Goal: Information Seeking & Learning: Find specific fact

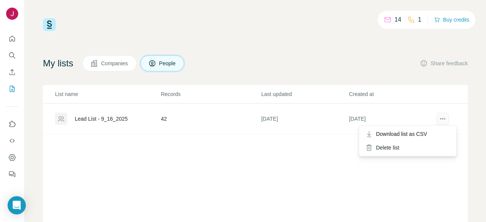
click at [439, 120] on icon "actions" at bounding box center [443, 119] width 8 height 8
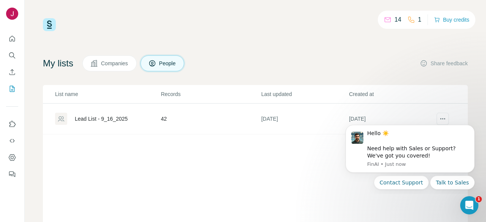
click at [308, 169] on div "List name Records Last updated Created at Lead List - 9_16_2025 42 [DATE] [DATE]" at bounding box center [255, 187] width 425 height 205
click at [471, 126] on icon "Dismiss notification" at bounding box center [473, 127] width 4 height 4
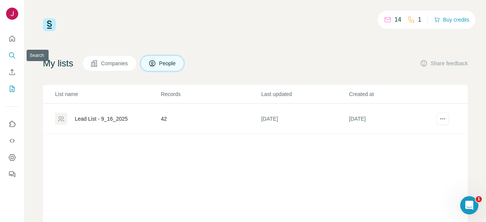
click at [14, 54] on icon "Search" at bounding box center [12, 56] width 8 height 8
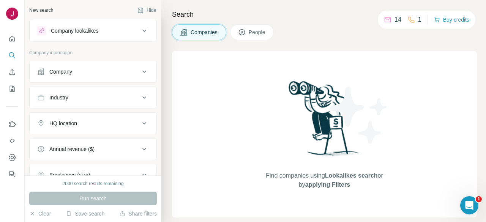
click at [84, 27] on div "Company lookalikes" at bounding box center [74, 31] width 47 height 8
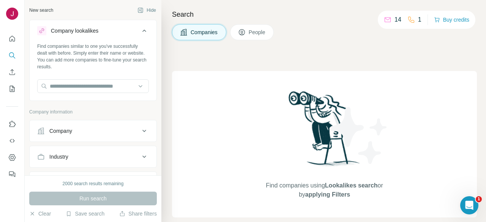
click at [84, 27] on div "Company lookalikes" at bounding box center [74, 31] width 47 height 8
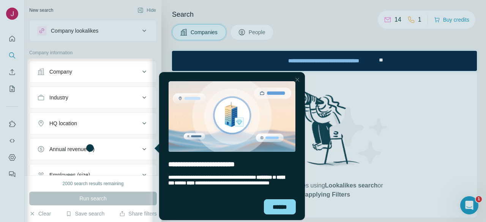
drag, startPoint x: 84, startPoint y: 27, endPoint x: 68, endPoint y: 13, distance: 21.3
click at [68, 13] on div at bounding box center [243, 29] width 486 height 58
click at [296, 77] on div at bounding box center [297, 79] width 9 height 9
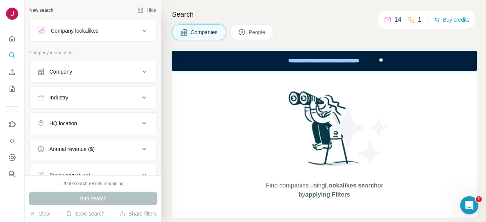
click at [123, 70] on div "Company" at bounding box center [88, 72] width 103 height 8
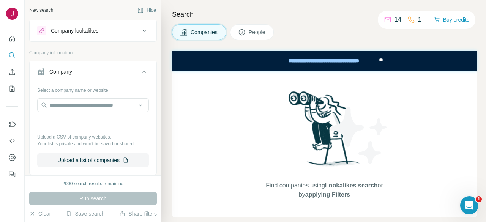
click at [140, 69] on icon at bounding box center [144, 71] width 9 height 9
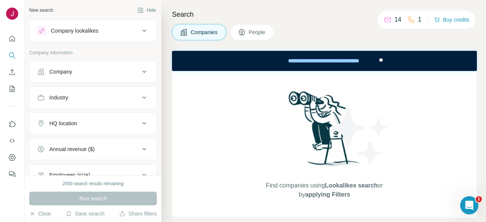
click at [140, 97] on icon at bounding box center [144, 97] width 9 height 9
drag, startPoint x: 133, startPoint y: 100, endPoint x: 137, endPoint y: 87, distance: 14.4
click at [134, 95] on button "Industry" at bounding box center [93, 99] width 127 height 21
click at [126, 118] on button "HQ location" at bounding box center [93, 123] width 127 height 18
click at [101, 141] on input "text" at bounding box center [93, 143] width 112 height 14
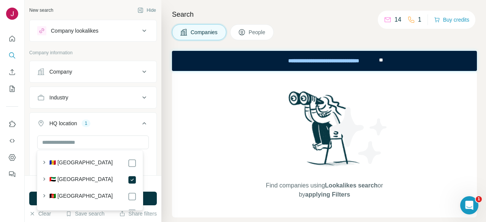
click at [140, 98] on icon at bounding box center [144, 97] width 9 height 9
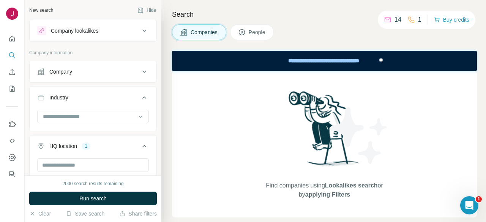
click at [140, 98] on icon at bounding box center [144, 97] width 9 height 9
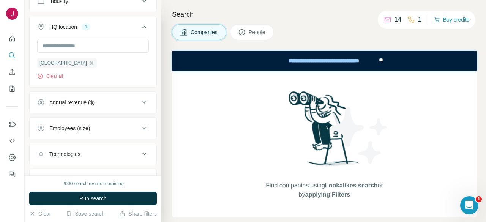
scroll to position [114, 0]
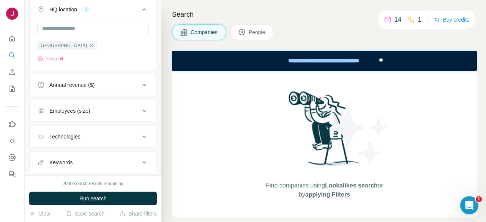
click at [119, 105] on button "Employees (size)" at bounding box center [93, 111] width 127 height 18
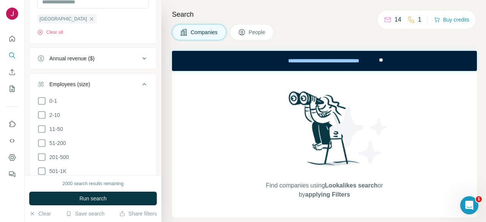
scroll to position [152, 0]
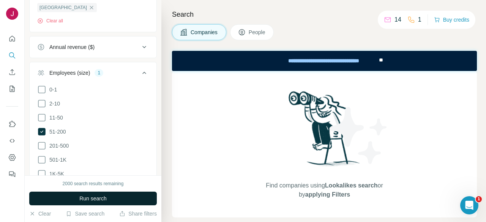
click at [78, 200] on button "Run search" at bounding box center [93, 199] width 128 height 14
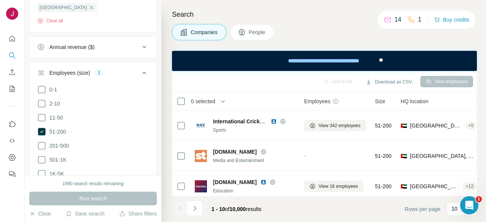
click at [140, 71] on icon at bounding box center [144, 72] width 9 height 9
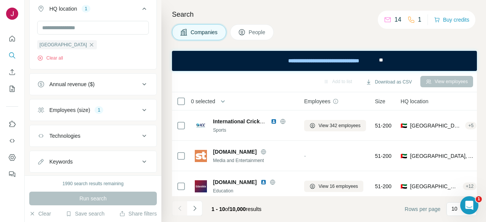
scroll to position [131, 0]
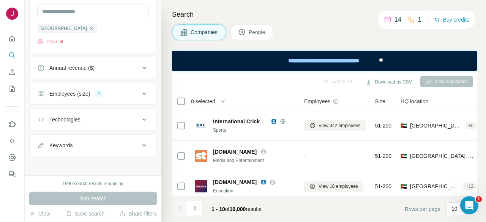
click at [112, 120] on div "Technologies" at bounding box center [88, 120] width 103 height 8
click at [100, 146] on div "Keywords" at bounding box center [88, 146] width 103 height 8
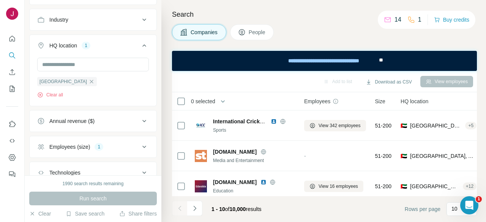
scroll to position [0, 0]
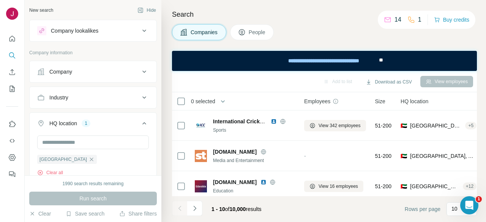
click at [104, 76] on button "Company" at bounding box center [93, 72] width 127 height 18
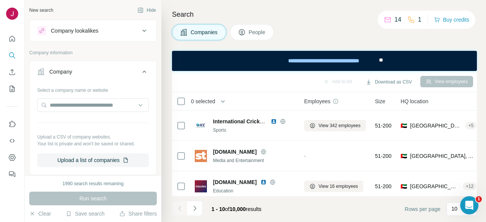
click at [104, 75] on button "Company" at bounding box center [93, 73] width 127 height 21
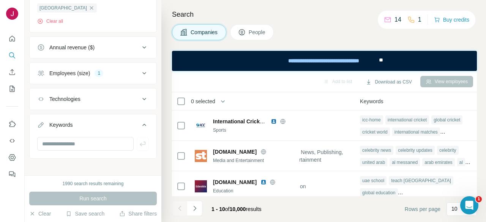
scroll to position [154, 0]
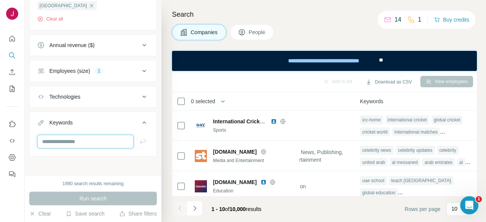
click at [96, 141] on input "text" at bounding box center [85, 142] width 96 height 14
type input "******"
click at [140, 140] on icon "button" at bounding box center [143, 141] width 6 height 5
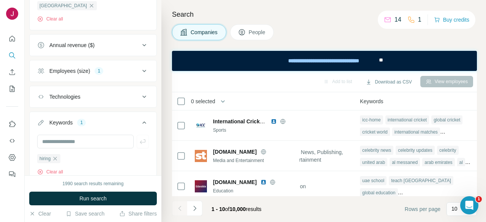
click at [98, 197] on span "Run search" at bounding box center [92, 199] width 27 height 8
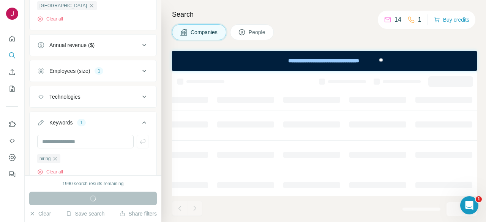
scroll to position [0, 421]
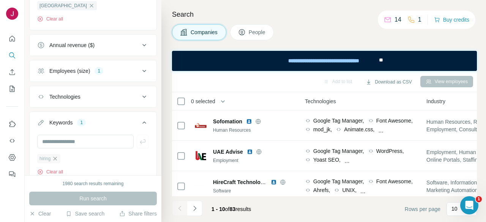
click at [54, 158] on icon "button" at bounding box center [55, 159] width 6 height 6
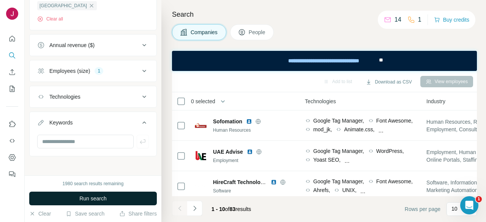
click at [84, 195] on span "Run search" at bounding box center [92, 199] width 27 height 8
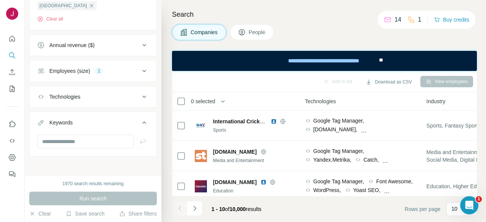
click at [250, 35] on button "People" at bounding box center [252, 32] width 44 height 16
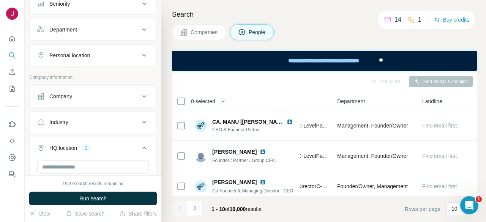
scroll to position [78, 0]
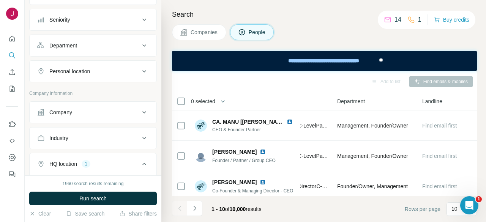
click at [101, 77] on button "Personal location" at bounding box center [93, 71] width 127 height 18
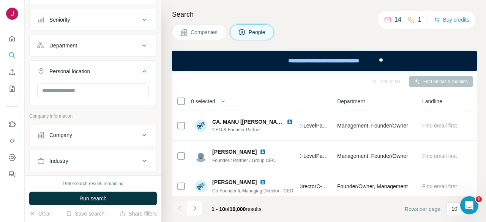
click at [101, 77] on button "Personal location" at bounding box center [93, 72] width 127 height 21
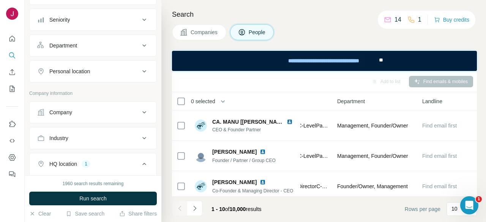
click at [101, 77] on button "Personal location" at bounding box center [93, 71] width 127 height 18
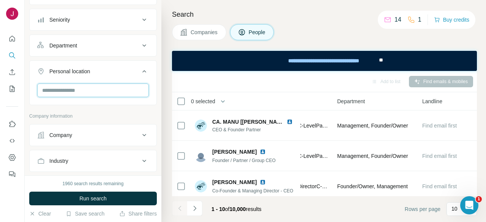
click at [84, 91] on input "text" at bounding box center [93, 91] width 112 height 14
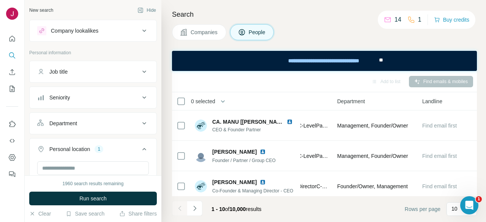
click at [126, 64] on button "Job title" at bounding box center [93, 72] width 127 height 18
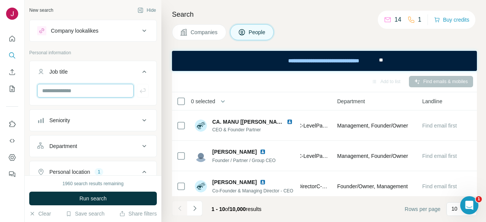
click at [107, 88] on input "text" at bounding box center [85, 91] width 96 height 14
click at [131, 127] on button "Seniority" at bounding box center [93, 120] width 127 height 18
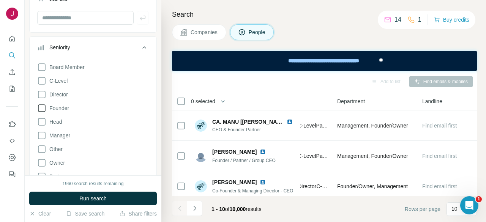
scroll to position [76, 0]
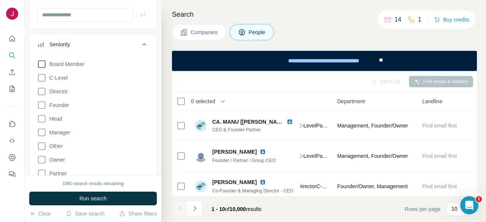
click at [68, 68] on label "Board Member" at bounding box center [60, 64] width 47 height 9
click at [61, 78] on span "C-Level" at bounding box center [56, 78] width 21 height 8
click at [58, 88] on span "Director" at bounding box center [57, 92] width 22 height 8
drag, startPoint x: 58, startPoint y: 104, endPoint x: 58, endPoint y: 111, distance: 6.8
click at [58, 104] on span "Founder" at bounding box center [57, 105] width 23 height 8
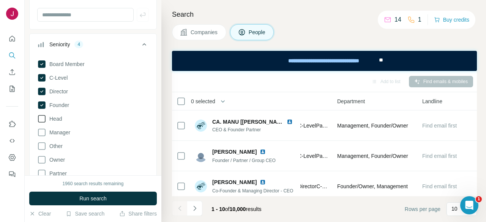
click at [55, 117] on span "Head" at bounding box center [54, 119] width 16 height 8
click at [140, 42] on icon at bounding box center [144, 44] width 9 height 9
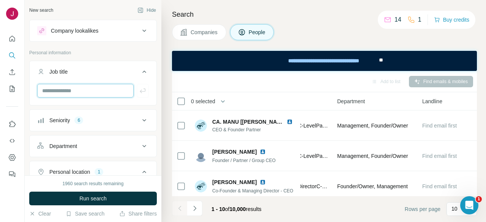
click at [74, 87] on input "text" at bounding box center [85, 91] width 96 height 14
type input "**"
click at [139, 90] on icon "button" at bounding box center [143, 91] width 8 height 8
click at [93, 92] on input "text" at bounding box center [85, 91] width 96 height 14
type input "**********"
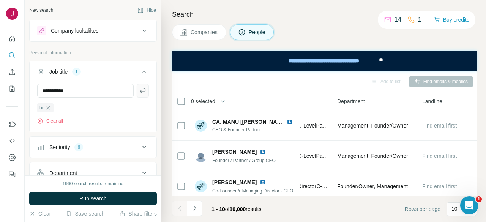
click at [137, 85] on button "button" at bounding box center [143, 91] width 12 height 14
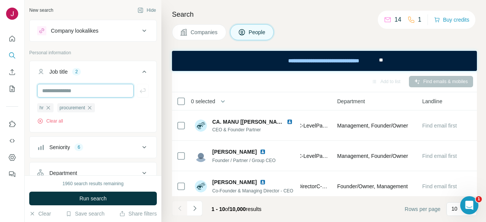
click at [98, 89] on input "text" at bounding box center [85, 91] width 96 height 14
type input "******"
click at [139, 90] on icon "button" at bounding box center [143, 91] width 8 height 8
click at [105, 87] on input "text" at bounding box center [85, 91] width 96 height 14
type input "**********"
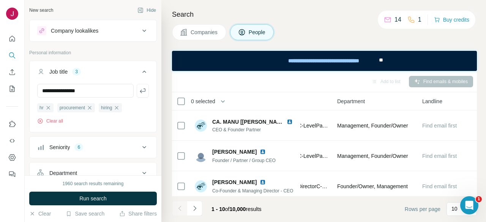
click at [141, 91] on icon "button" at bounding box center [143, 91] width 8 height 8
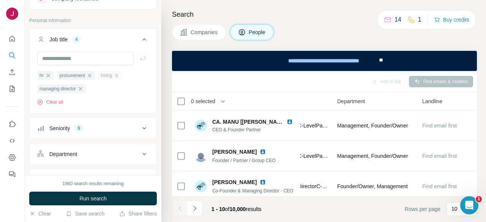
scroll to position [76, 0]
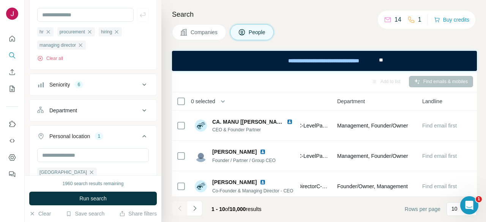
click at [100, 102] on button "Department" at bounding box center [93, 110] width 127 height 18
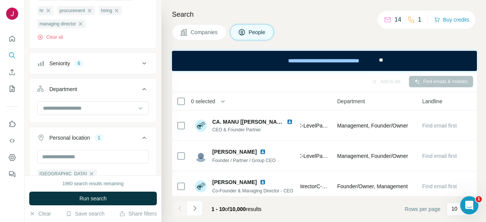
scroll to position [152, 0]
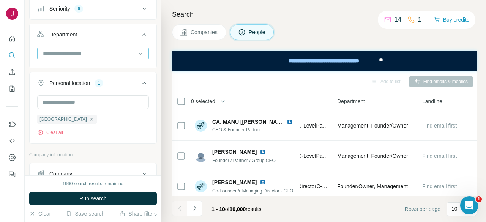
click at [91, 51] on input at bounding box center [89, 53] width 94 height 8
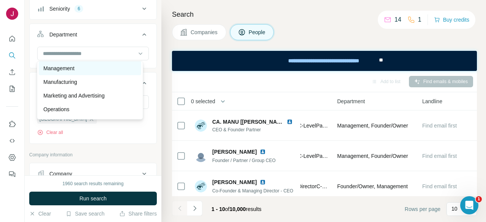
click at [80, 69] on div "Management" at bounding box center [89, 69] width 93 height 8
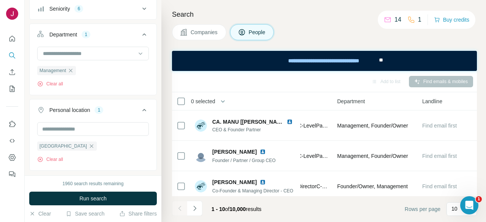
scroll to position [114, 0]
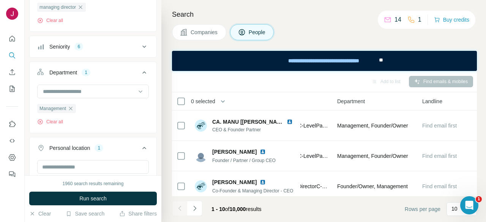
click at [96, 82] on button "Department 1" at bounding box center [93, 73] width 127 height 21
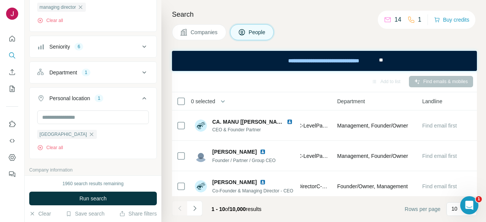
click at [89, 107] on button "Personal location 1" at bounding box center [93, 99] width 127 height 21
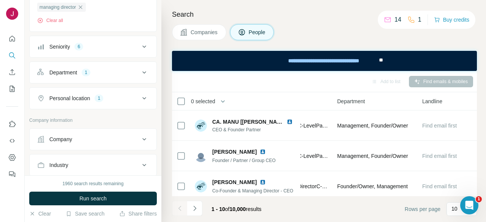
click at [112, 72] on div "Department 1" at bounding box center [88, 73] width 103 height 8
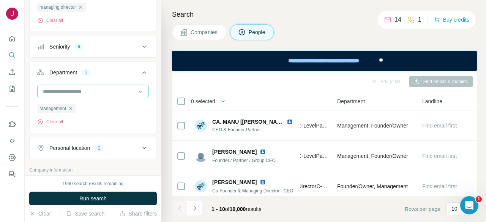
click at [78, 93] on input at bounding box center [89, 91] width 94 height 8
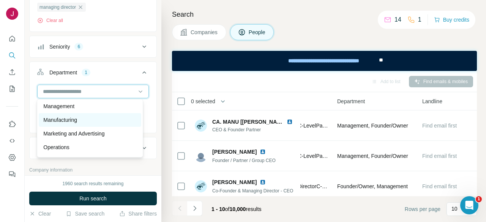
scroll to position [114, 0]
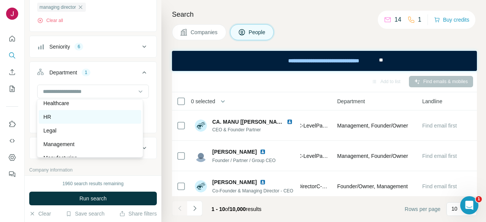
click at [66, 121] on div "HR" at bounding box center [90, 117] width 102 height 14
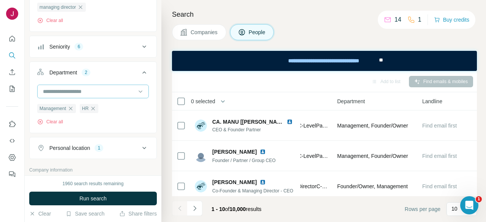
click at [79, 93] on input at bounding box center [89, 91] width 94 height 8
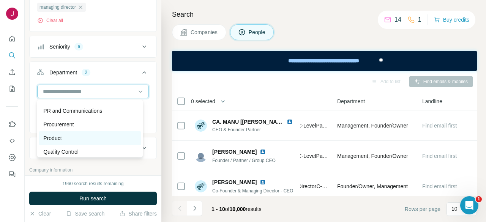
scroll to position [228, 0]
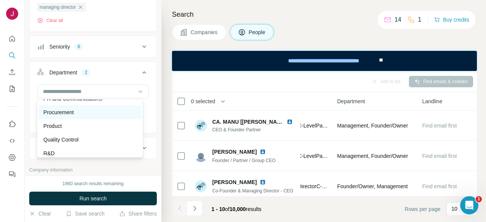
click at [73, 115] on p "Procurement" at bounding box center [58, 113] width 30 height 8
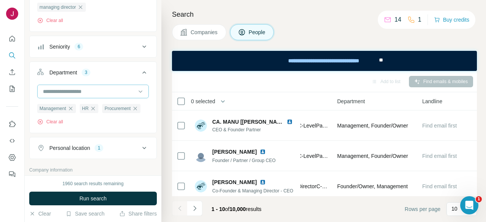
click at [82, 89] on input at bounding box center [89, 91] width 94 height 8
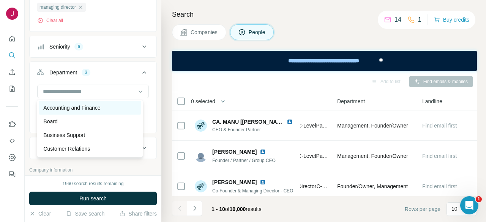
click at [84, 109] on p "Accounting and Finance" at bounding box center [71, 108] width 57 height 8
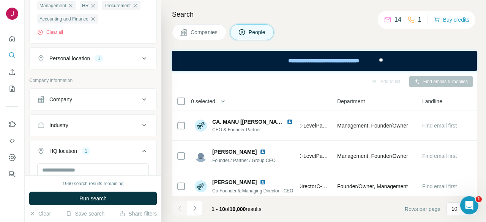
scroll to position [228, 0]
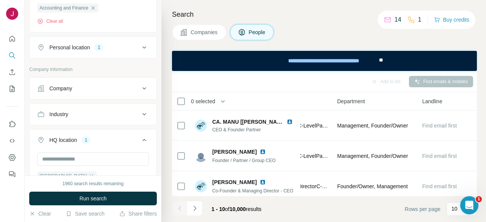
click at [85, 98] on button "Company" at bounding box center [93, 88] width 127 height 18
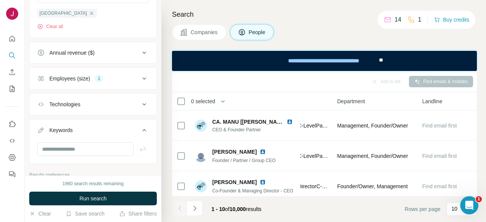
scroll to position [494, 0]
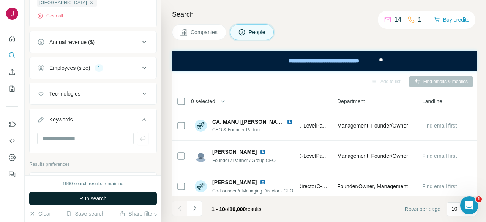
click at [94, 201] on span "Run search" at bounding box center [92, 199] width 27 height 8
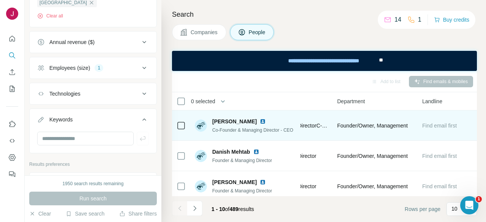
click at [264, 119] on img at bounding box center [263, 122] width 6 height 6
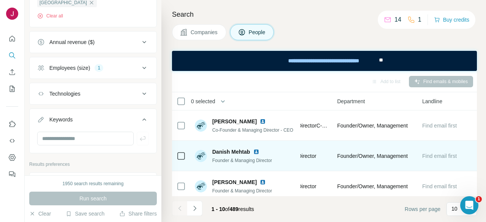
click at [238, 146] on div "Danish Mehtab Founder & Managing Director" at bounding box center [245, 155] width 101 height 21
click at [256, 150] on img at bounding box center [256, 152] width 6 height 6
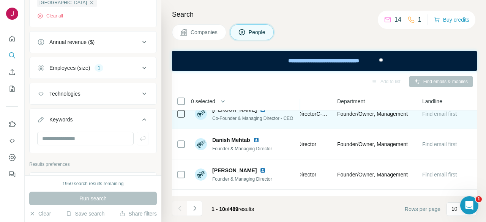
scroll to position [0, 352]
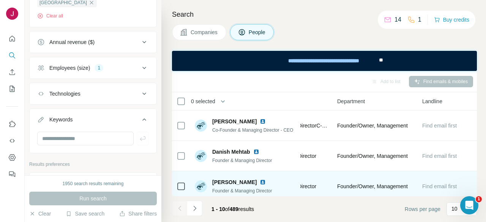
click at [260, 181] on img at bounding box center [263, 182] width 6 height 6
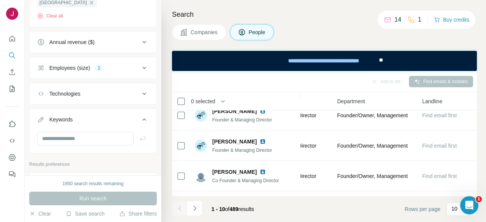
scroll to position [114, 352]
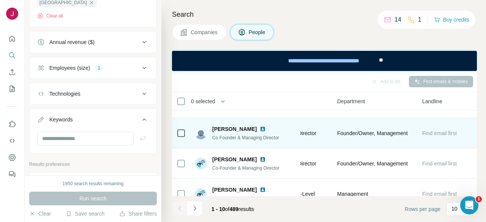
click at [260, 128] on img at bounding box center [263, 129] width 6 height 6
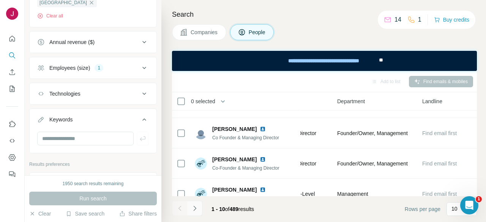
click at [196, 206] on icon "Navigate to next page" at bounding box center [195, 209] width 8 height 8
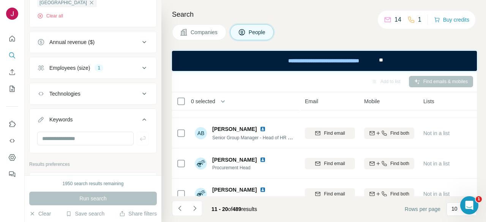
scroll to position [0, 84]
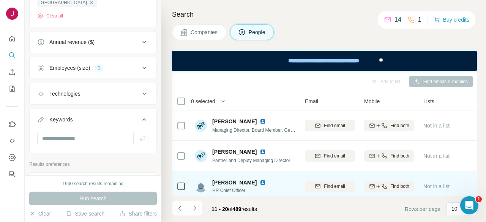
click at [260, 180] on img at bounding box center [263, 183] width 6 height 6
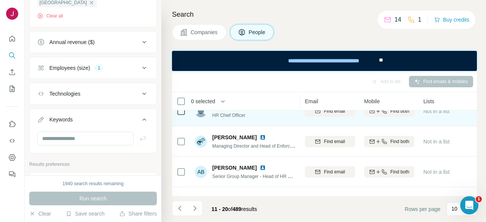
scroll to position [76, 84]
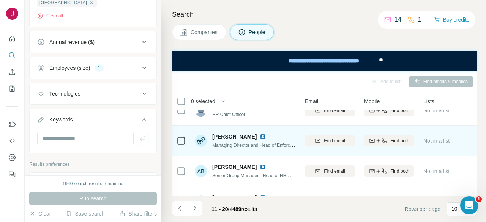
click at [260, 137] on img at bounding box center [263, 137] width 6 height 6
